Goal: Navigation & Orientation: Go to known website

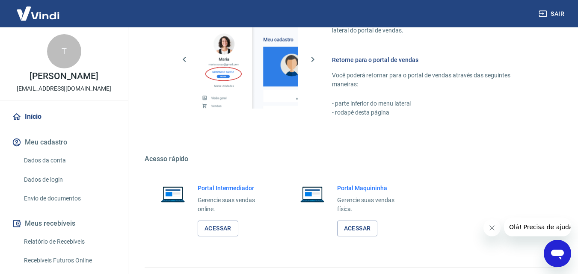
drag, startPoint x: 584, startPoint y: 56, endPoint x: 20, endPoint y: 12, distance: 565.8
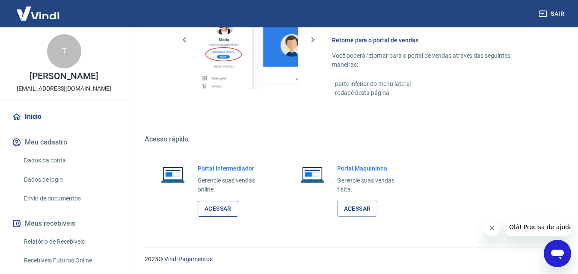
click at [213, 210] on link "Acessar" at bounding box center [218, 209] width 41 height 16
